Goal: Transaction & Acquisition: Purchase product/service

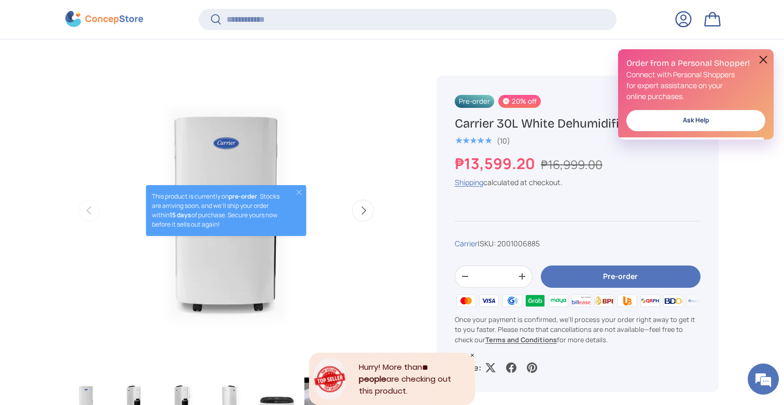
scroll to position [342, 0]
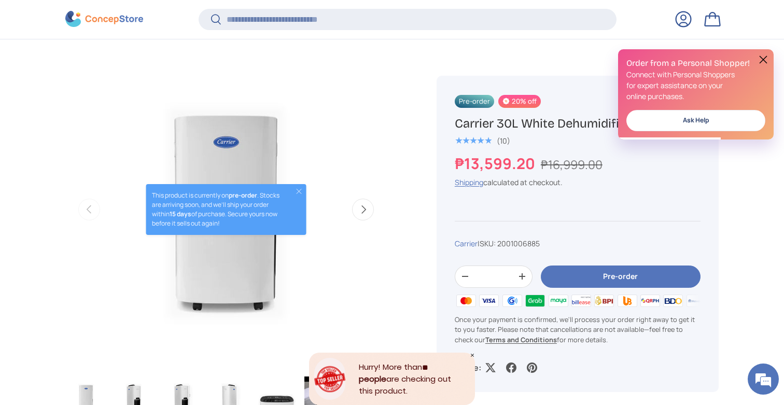
click at [761, 61] on button at bounding box center [763, 59] width 12 height 12
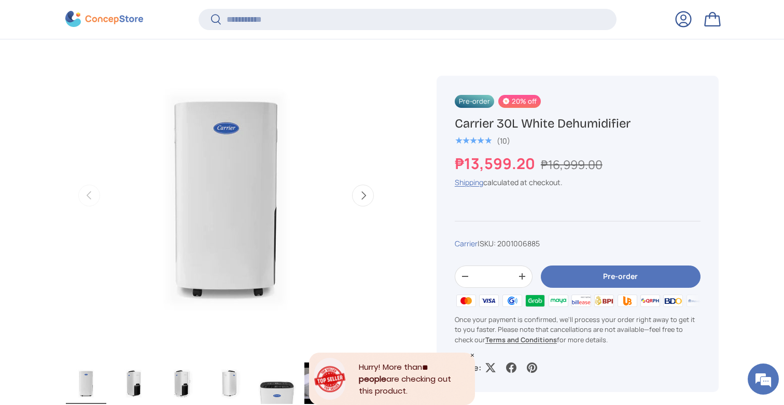
scroll to position [356, 0]
click at [612, 272] on button "Pre-order" at bounding box center [621, 276] width 160 height 22
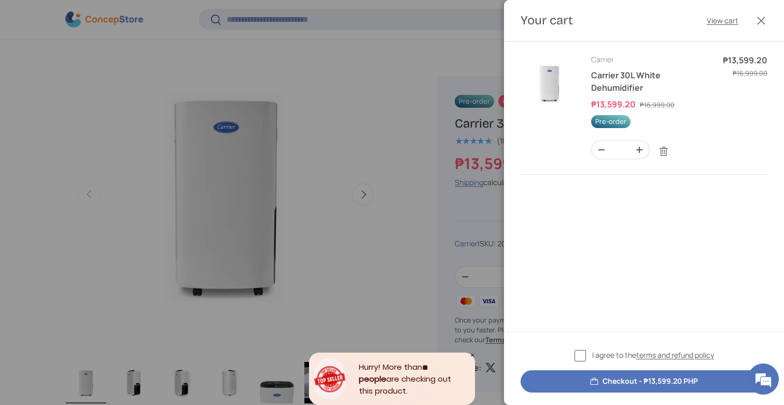
scroll to position [0, 0]
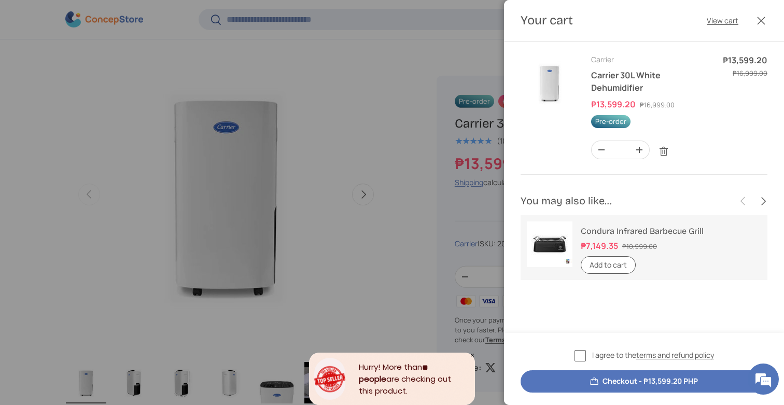
click at [598, 228] on link "Condura Infrared Barbecue Grill" at bounding box center [642, 231] width 123 height 10
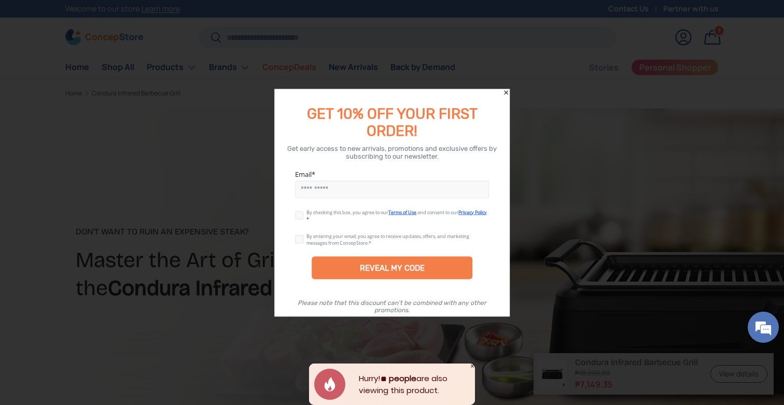
click at [504, 93] on icon "Close" at bounding box center [505, 92] width 7 height 7
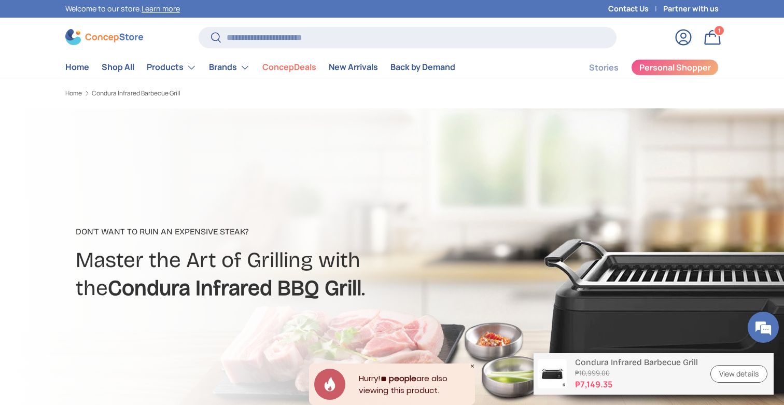
click at [710, 42] on link "Bag 1 1 item" at bounding box center [712, 37] width 23 height 23
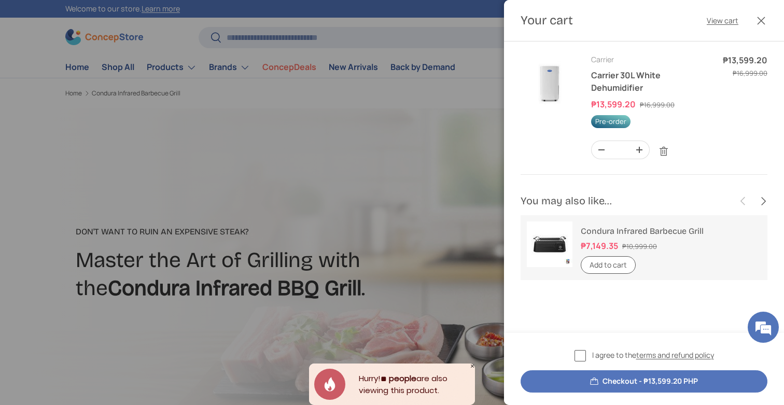
click at [634, 378] on button "Checkout - ₱13,599.20 PHP" at bounding box center [644, 381] width 247 height 22
click at [581, 356] on label "I agree to the terms and refund policy" at bounding box center [643, 355] width 139 height 12
click at [597, 383] on button "Checkout - ₱13,599.20 PHP" at bounding box center [644, 381] width 247 height 22
